Goal: Task Accomplishment & Management: Contribute content

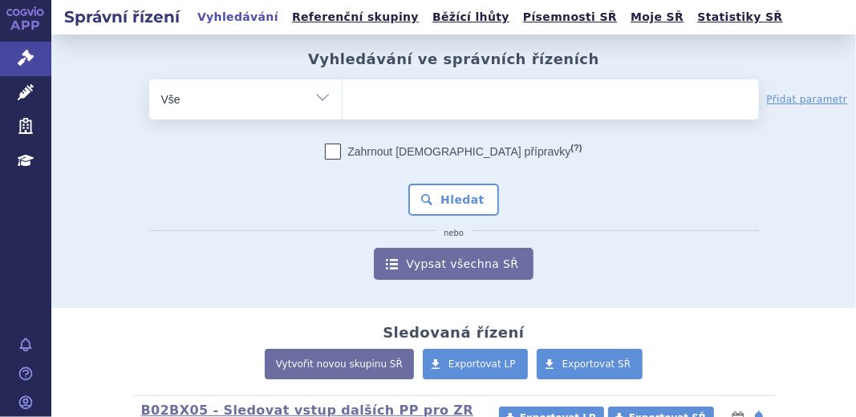
click at [318, 99] on select "Vše Spisová značka Typ SŘ Přípravek/SUKL kód Účastník/Držitel" at bounding box center [245, 97] width 192 height 36
select select "filter-file-number"
click at [149, 79] on select "Vše Spisová značka Typ SŘ Přípravek/SUKL kód Účastník/Držitel" at bounding box center [245, 97] width 192 height 36
click at [384, 89] on ul at bounding box center [550, 96] width 416 height 34
click at [342, 89] on select at bounding box center [342, 99] width 1 height 40
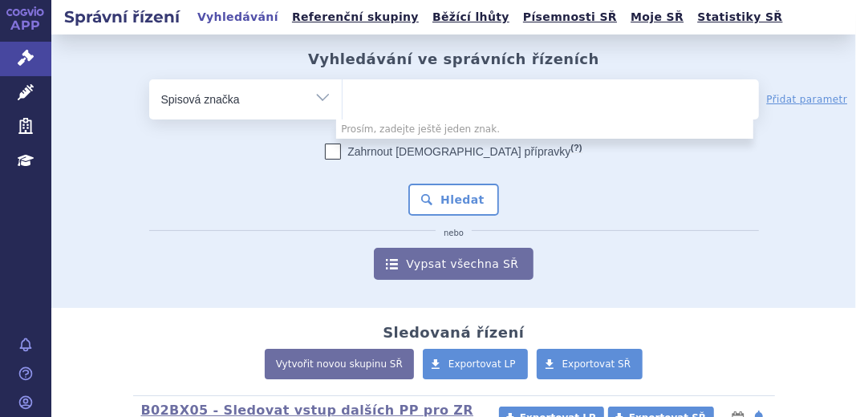
paste input "SUKLS295576/2024"
type input "SUKLS295576/2024"
select select "SUKLS295576/2024"
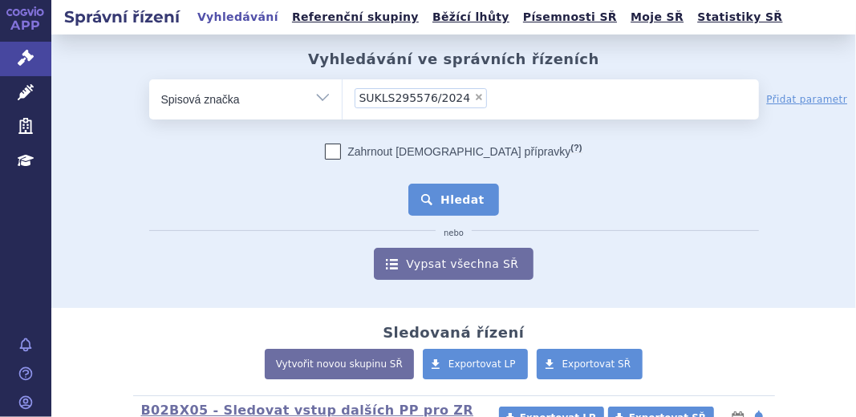
click at [461, 201] on button "Hledat" at bounding box center [453, 200] width 91 height 32
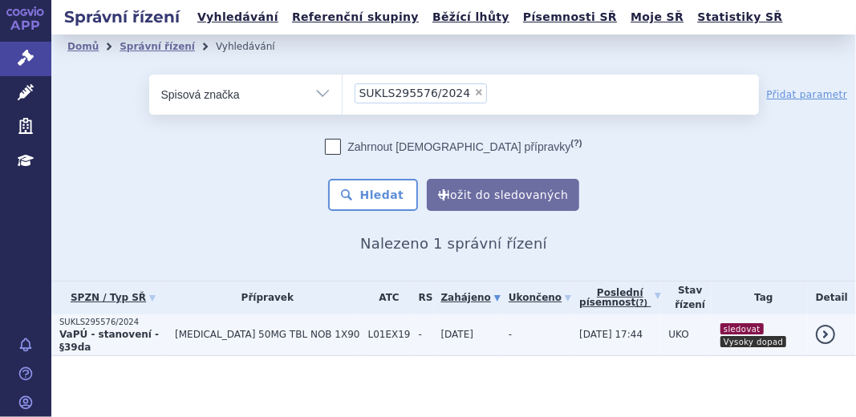
click at [96, 332] on strong "VaPÚ - stanovení - §39da" at bounding box center [108, 341] width 99 height 24
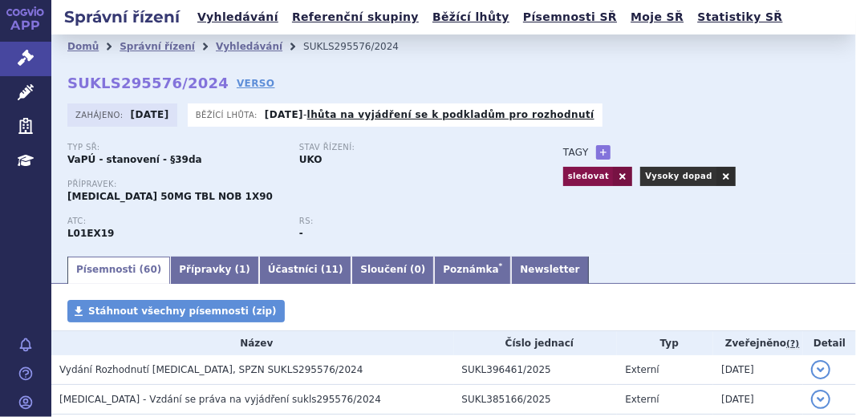
scroll to position [72, 0]
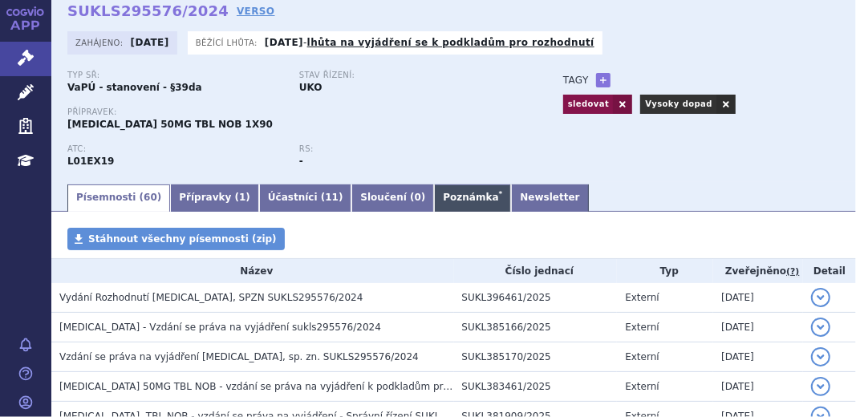
click at [434, 193] on link "Poznámka *" at bounding box center [472, 197] width 77 height 27
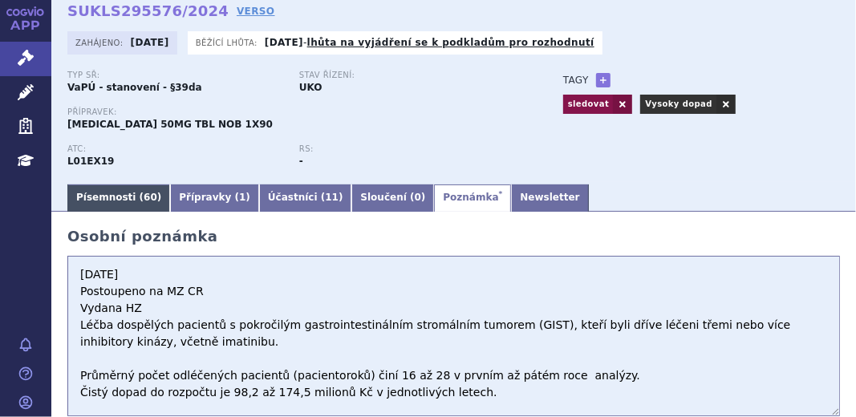
click at [117, 199] on link "Písemnosti ( 60 )" at bounding box center [118, 197] width 103 height 27
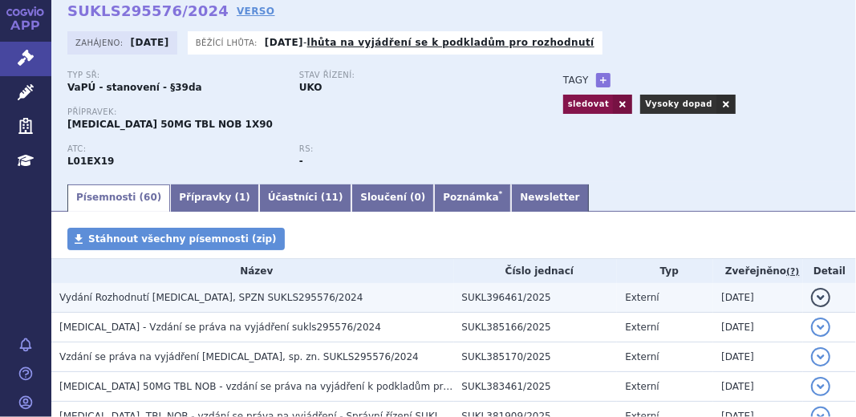
click at [188, 297] on span "Vydání Rozhodnutí QINLOCK, SPZN SUKLS295576/2024" at bounding box center [211, 297] width 304 height 11
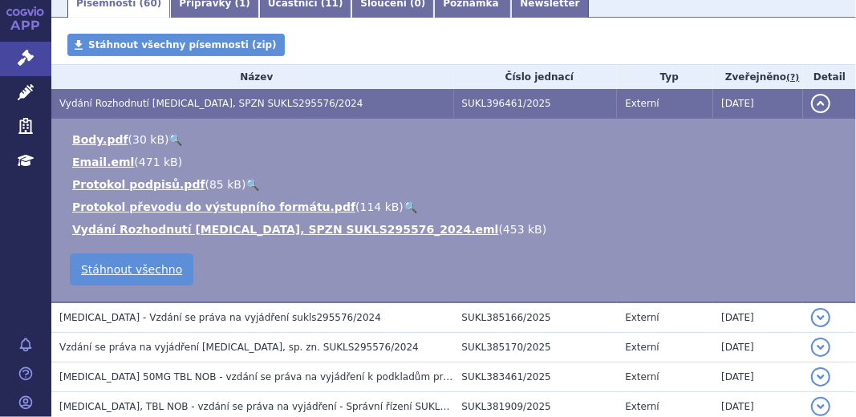
scroll to position [291, 0]
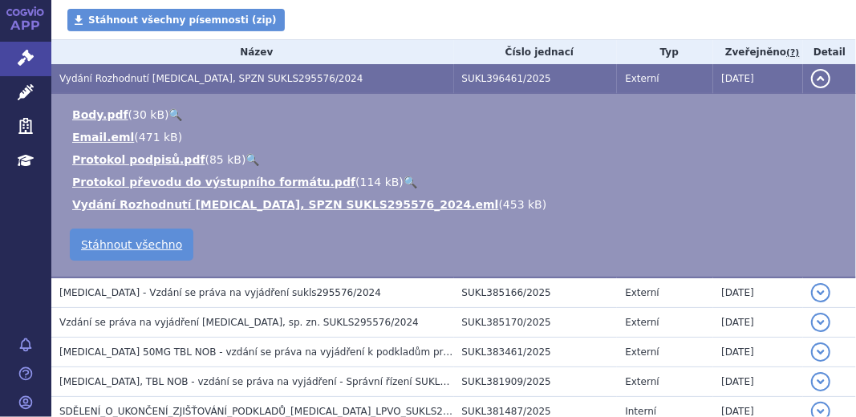
click at [813, 83] on button "detail" at bounding box center [820, 78] width 19 height 19
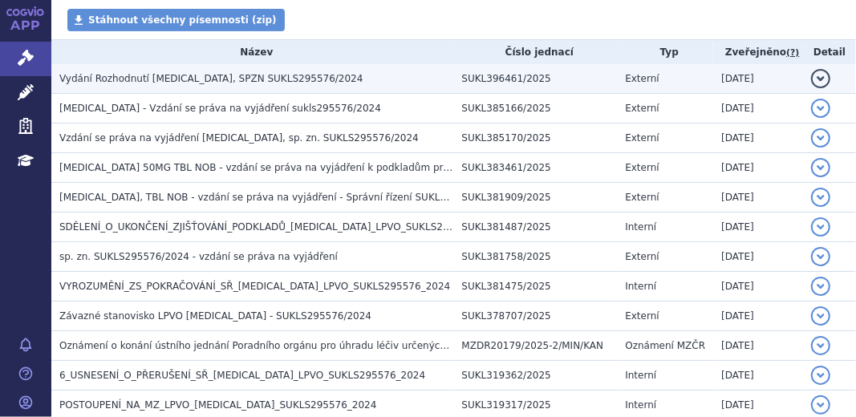
click at [154, 71] on h3 "Vydání Rozhodnutí QINLOCK, SPZN SUKLS295576/2024" at bounding box center [256, 79] width 395 height 16
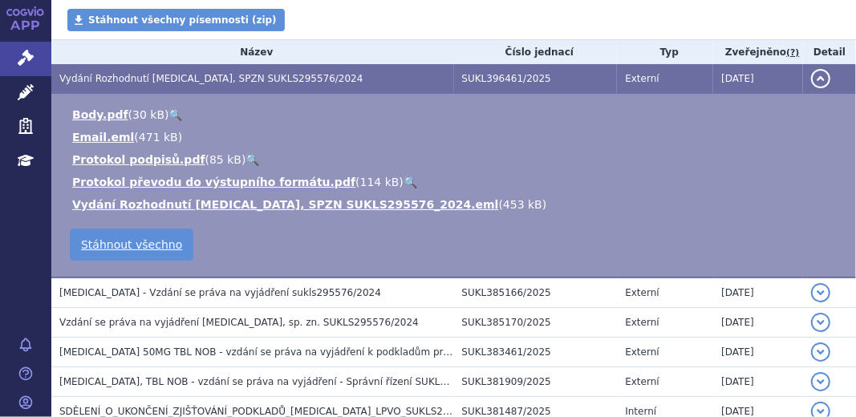
click at [812, 75] on button "detail" at bounding box center [820, 78] width 19 height 19
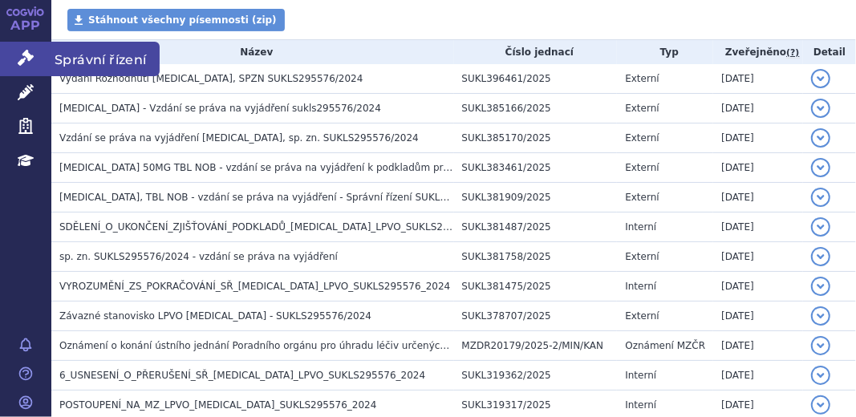
click at [27, 52] on icon at bounding box center [26, 58] width 16 height 16
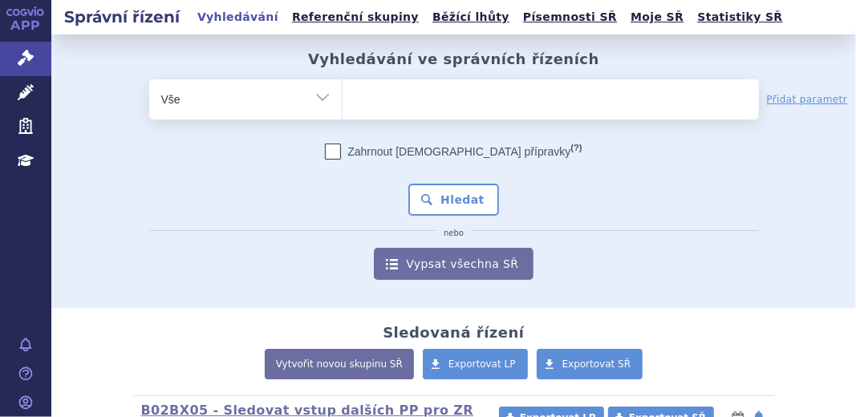
select select "filter-file-number"
click at [149, 79] on select "Vše Spisová značka Typ SŘ Přípravek/SUKL kód Účastník/Držitel" at bounding box center [245, 97] width 192 height 36
click at [368, 95] on ul at bounding box center [550, 96] width 416 height 34
click at [342, 95] on select at bounding box center [342, 99] width 1 height 40
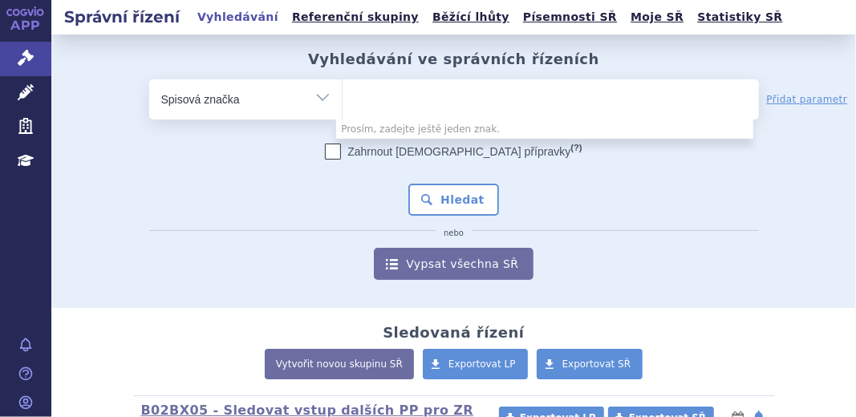
paste input "SUKLS246054/2025"
type input "SUKLS246054/2025"
select select "SUKLS246054/2025"
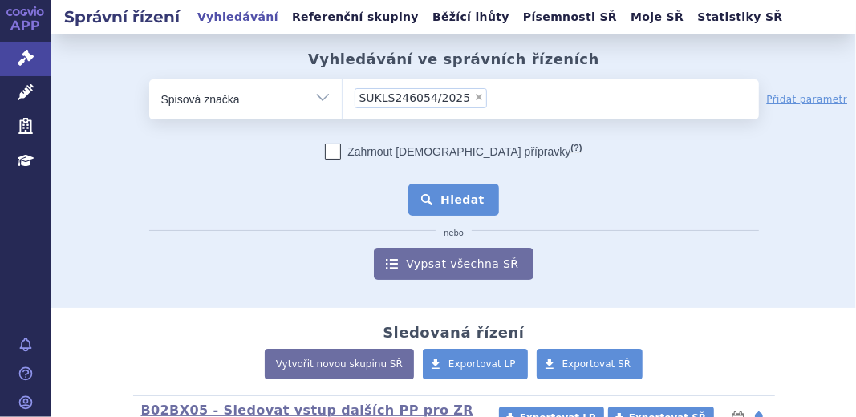
click at [484, 196] on button "Hledat" at bounding box center [453, 200] width 91 height 32
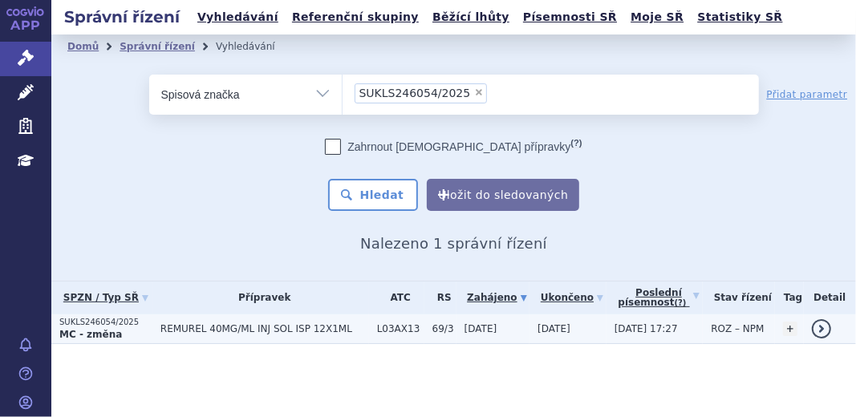
click at [86, 329] on strong "MC - změna" at bounding box center [90, 334] width 63 height 11
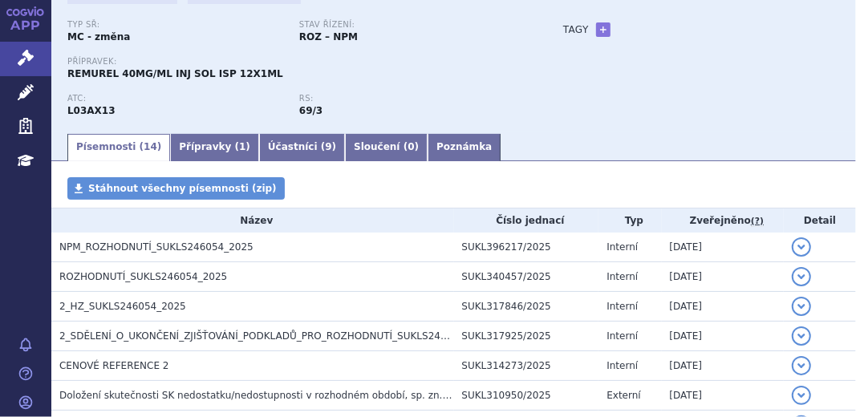
scroll to position [145, 0]
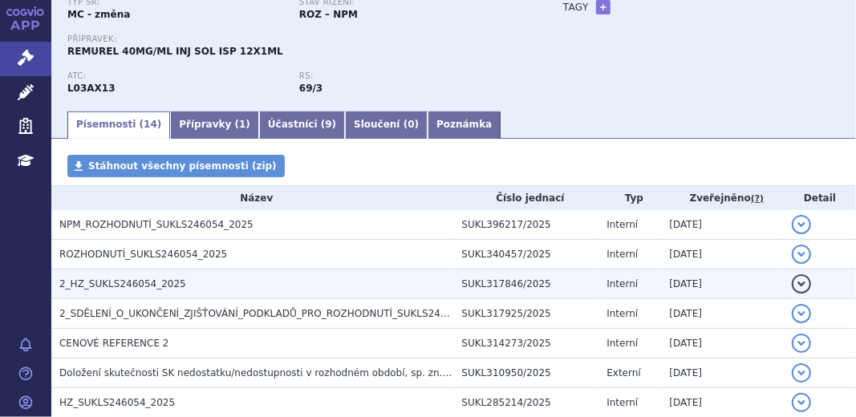
click at [164, 276] on h3 "2_HZ_SUKLS246054_2025" at bounding box center [256, 284] width 395 height 16
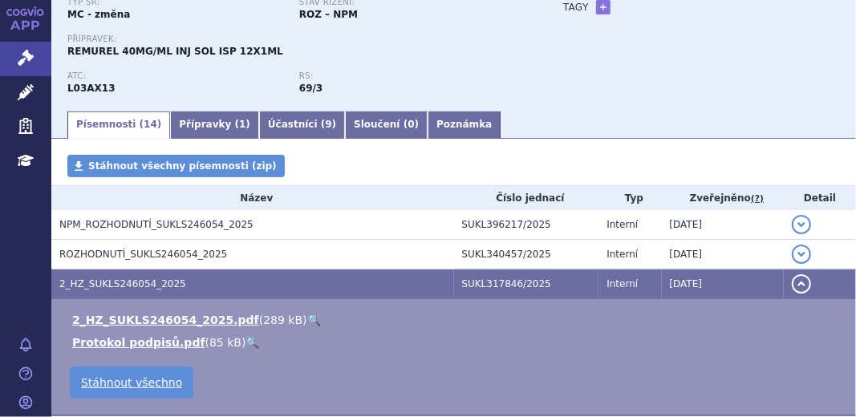
click at [307, 314] on link "🔍" at bounding box center [314, 320] width 14 height 13
click at [427, 118] on link "Poznámka" at bounding box center [463, 124] width 73 height 27
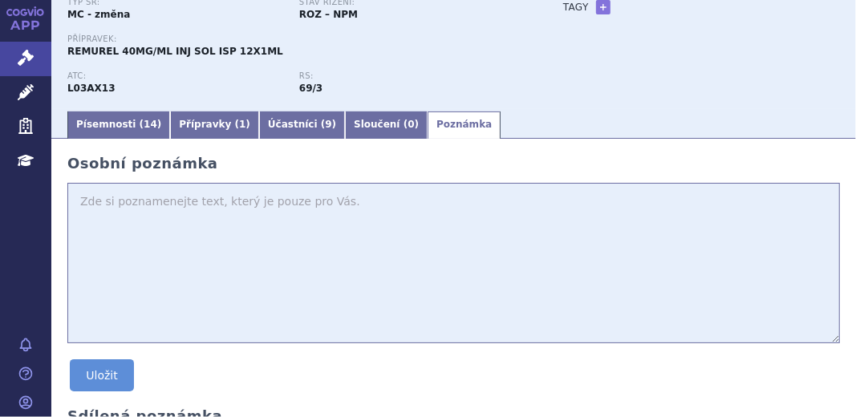
click at [184, 200] on textarea at bounding box center [453, 263] width 772 height 160
paste textarea "13 647,52 Kč"
click at [156, 224] on textarea "MFC - 13 647,52 Kč indikace -" at bounding box center [453, 263] width 772 height 160
paste textarea "Glatiramer-acetát je indikován k léčbě relabujících forem roztroušené sklerózy …"
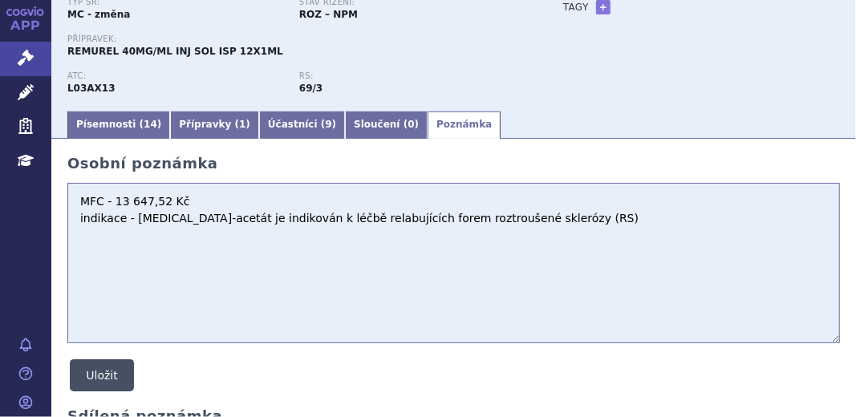
type textarea "MFC - 13 647,52 Kč indikace - Glatiramer-acetát je indikován k léčbě relabující…"
click at [120, 380] on button "Uložit" at bounding box center [102, 375] width 64 height 32
click at [596, 4] on link "+" at bounding box center [603, 7] width 14 height 14
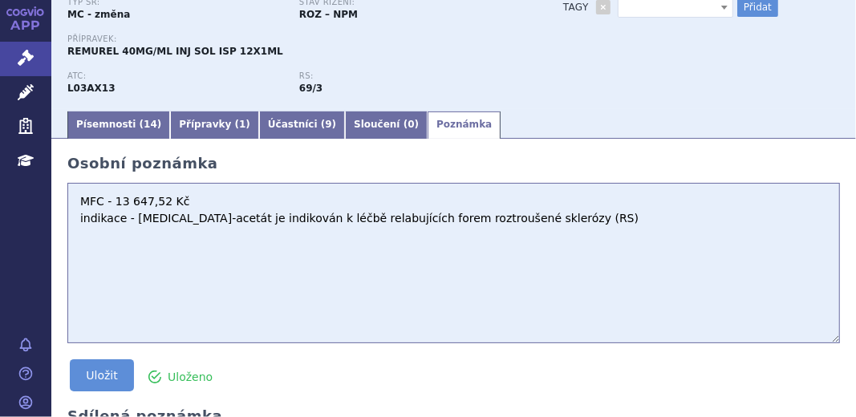
click at [722, 6] on span at bounding box center [674, 7] width 115 height 21
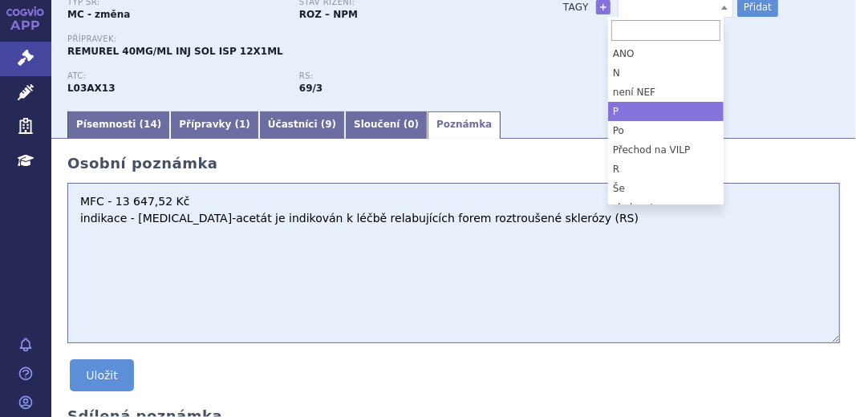
scroll to position [141, 0]
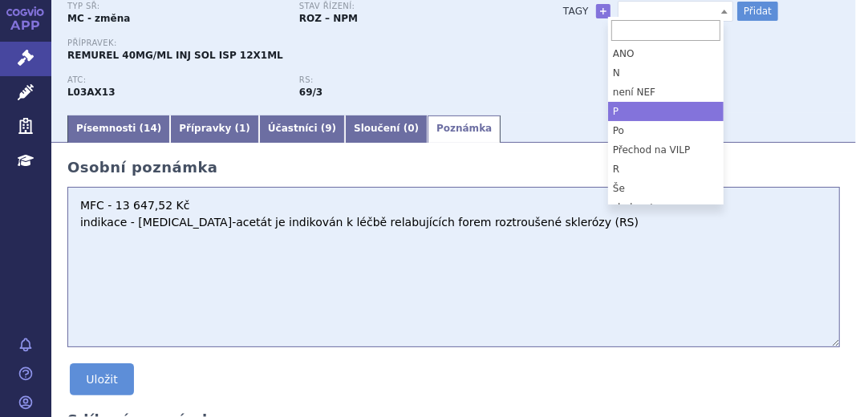
select select "P"
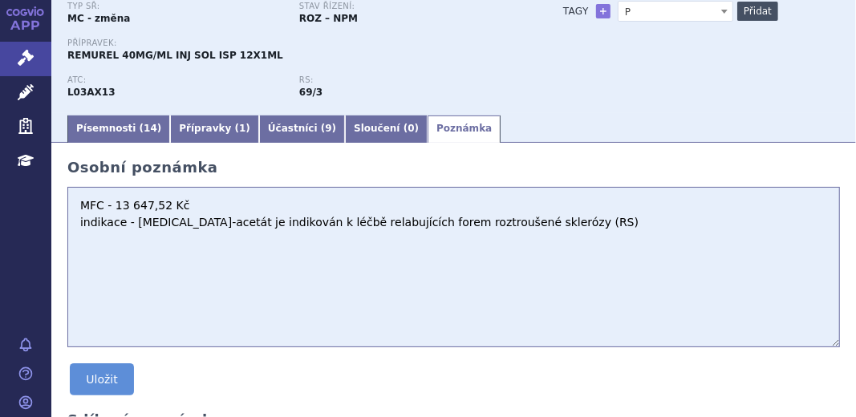
click at [739, 4] on button "Přidat" at bounding box center [757, 11] width 41 height 19
select select
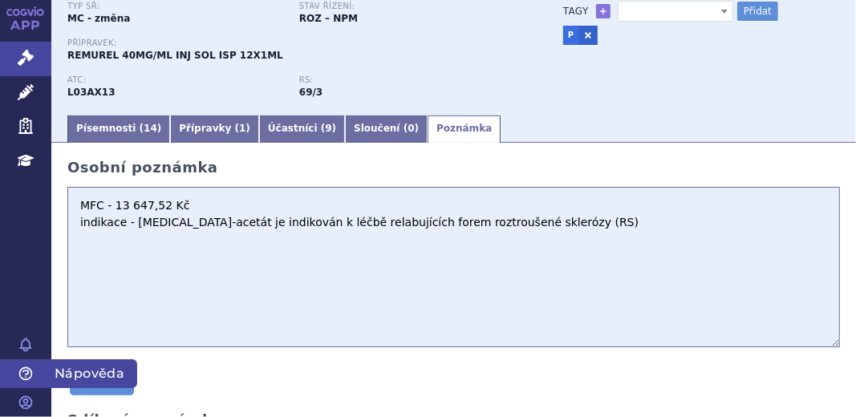
click at [63, 373] on span "Nápověda" at bounding box center [94, 373] width 86 height 29
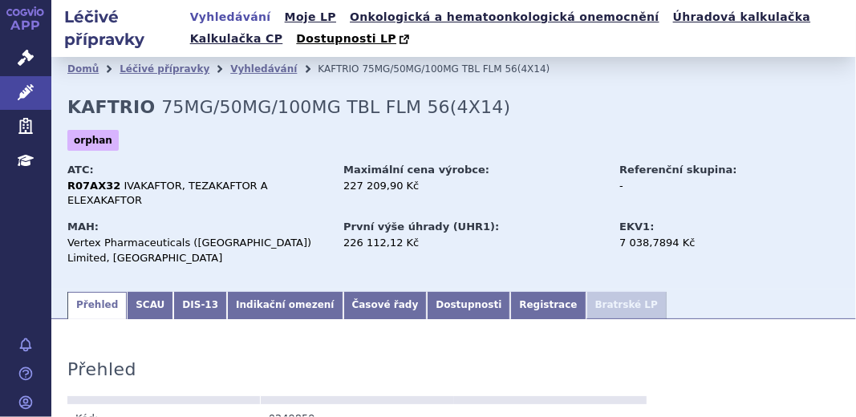
scroll to position [145, 0]
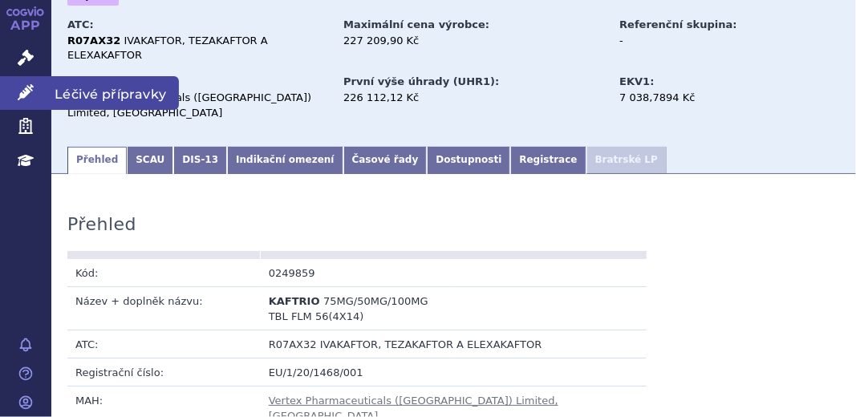
click at [37, 87] on link "Léčivé přípravky" at bounding box center [25, 93] width 51 height 34
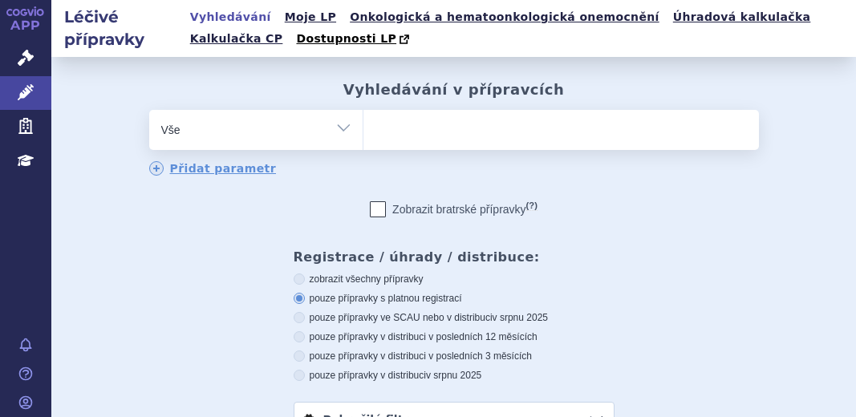
click at [404, 130] on ul at bounding box center [560, 127] width 395 height 34
click at [363, 130] on select at bounding box center [362, 129] width 1 height 40
click at [367, 130] on ul at bounding box center [560, 127] width 395 height 34
click at [363, 130] on select at bounding box center [362, 129] width 1 height 40
paste input "0276403"
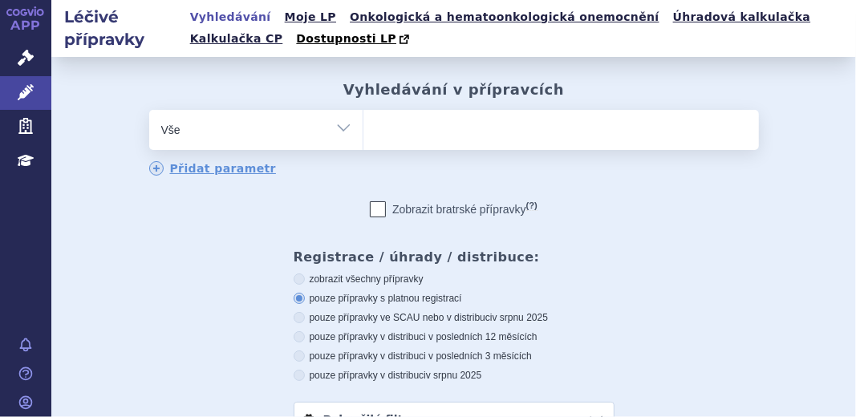
type input "0276403"
select select "0276403"
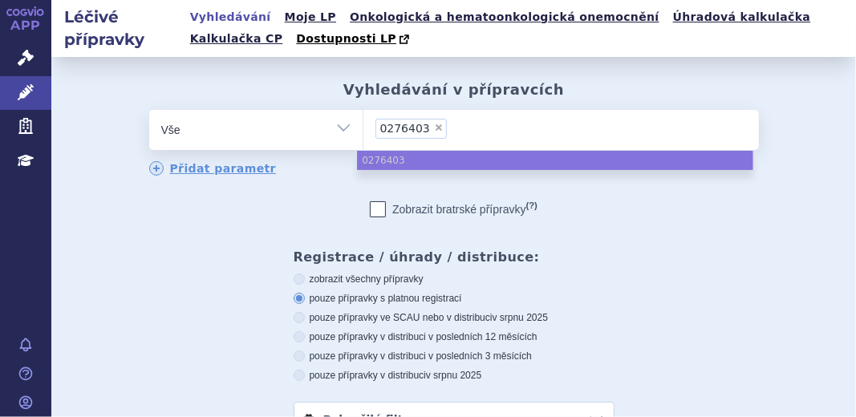
click at [459, 123] on ul "× 0276403" at bounding box center [560, 127] width 395 height 35
click at [363, 123] on select "0276403" at bounding box center [362, 129] width 1 height 40
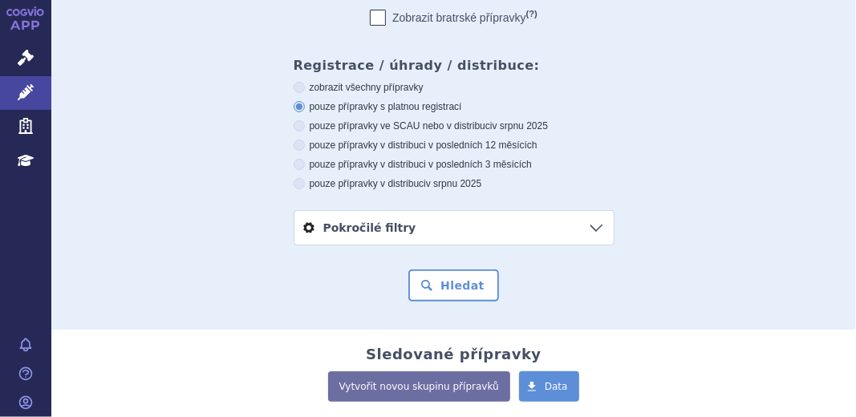
scroll to position [213, 0]
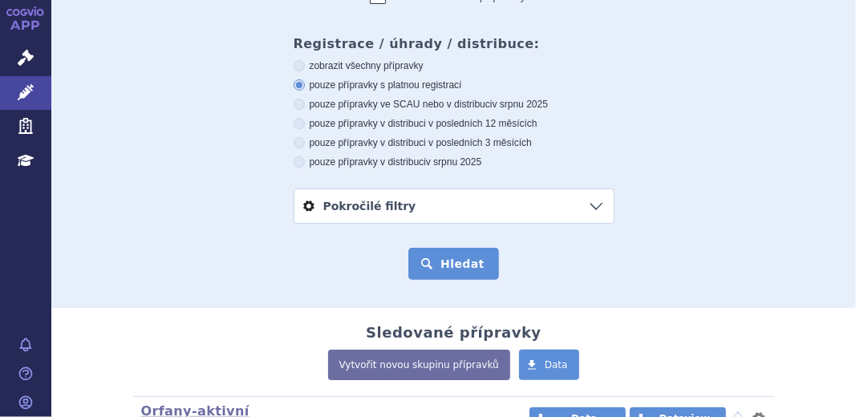
click at [440, 253] on button "Hledat" at bounding box center [453, 264] width 91 height 32
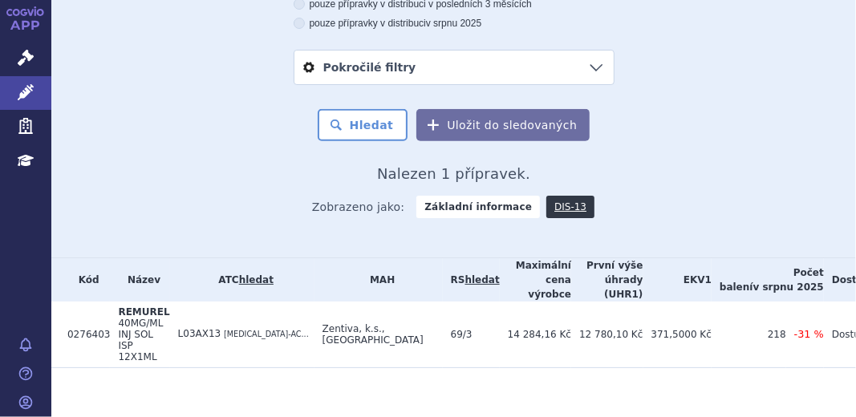
scroll to position [379, 0]
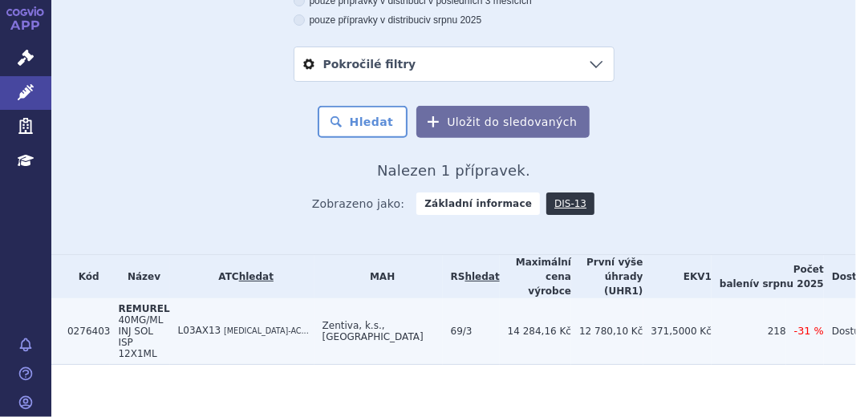
click at [118, 336] on span "40MG/ML INJ SOL ISP 12X1ML" at bounding box center [140, 336] width 45 height 45
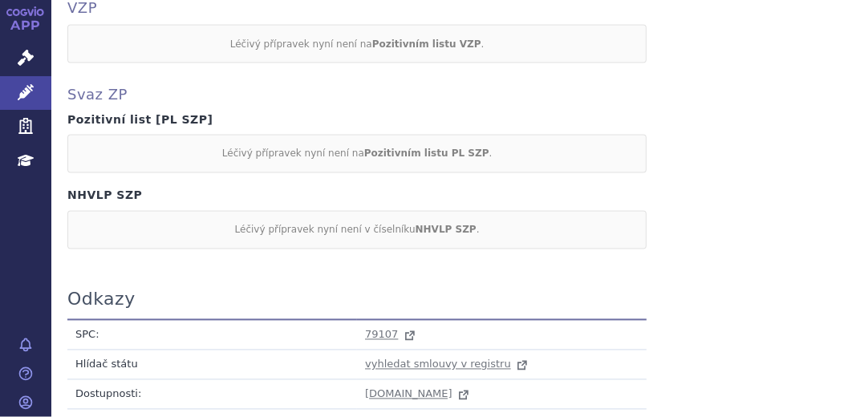
scroll to position [1458, 0]
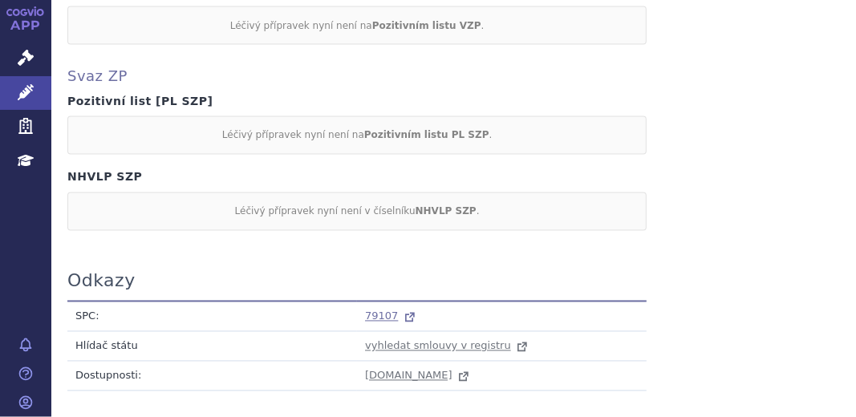
click at [387, 310] on span "79107" at bounding box center [381, 316] width 33 height 12
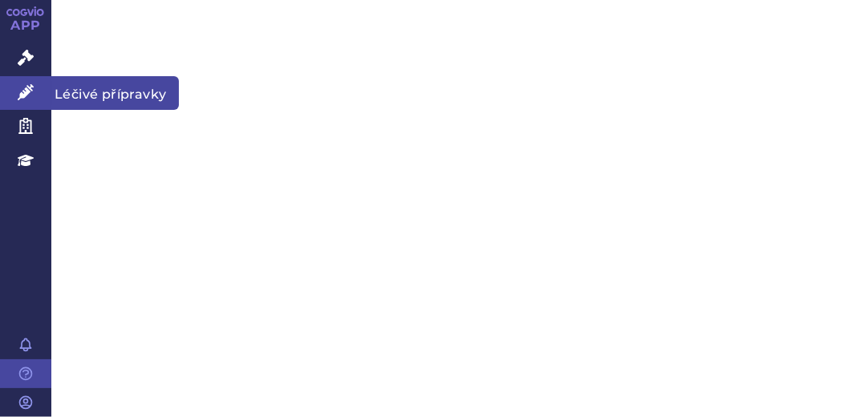
click at [29, 85] on icon at bounding box center [26, 92] width 16 height 16
